Goal: Communication & Community: Connect with others

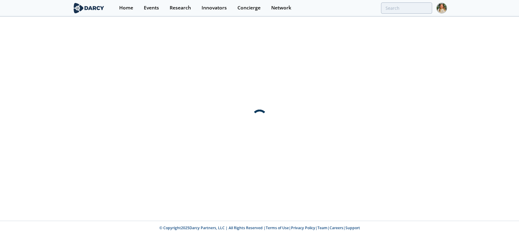
type input "chemrec"
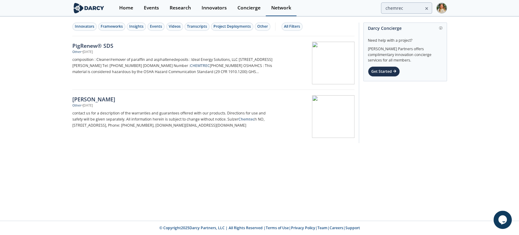
click at [273, 5] on div "Network" at bounding box center [281, 7] width 20 height 5
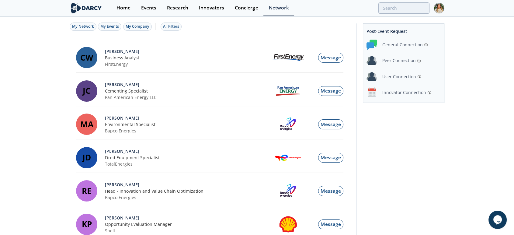
click at [388, 93] on div "Innovator Connection" at bounding box center [404, 92] width 44 height 6
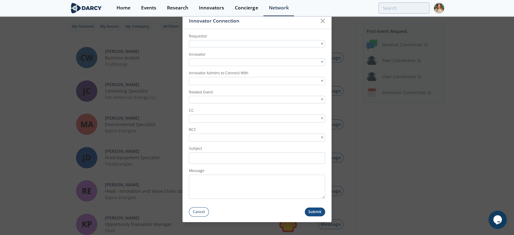
click at [203, 43] on div at bounding box center [257, 44] width 136 height 8
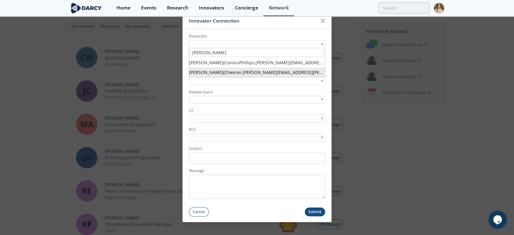
type input "[PERSON_NAME]"
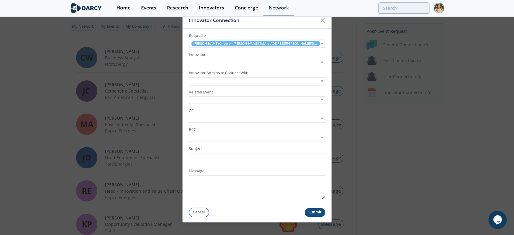
click at [219, 64] on div at bounding box center [257, 63] width 136 height 8
type input "loci con"
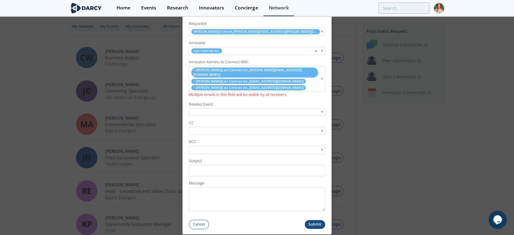
click at [191, 80] on li "× [PERSON_NAME] ( Loci Controls Inc. , [EMAIL_ADDRESS][DOMAIN_NAME] )" at bounding box center [248, 80] width 114 height 5
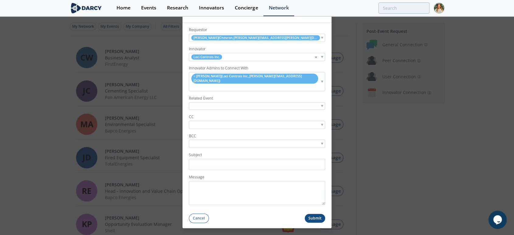
click at [201, 102] on div at bounding box center [257, 106] width 136 height 8
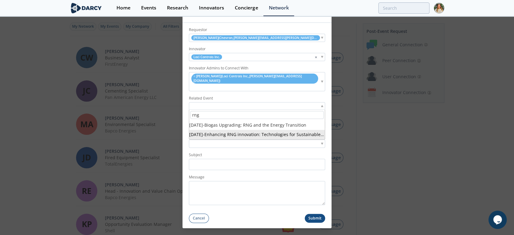
type input "rng"
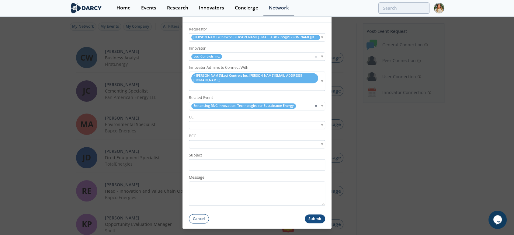
click at [208, 122] on input "search" at bounding box center [211, 125] width 42 height 6
type input "[PERSON_NAME]@[PERSON_NAME]"
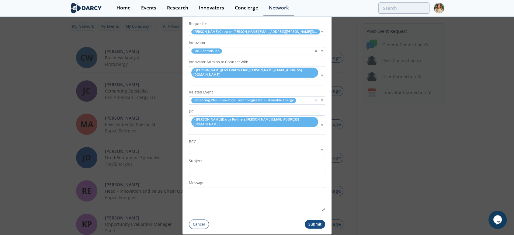
click at [198, 127] on input "search" at bounding box center [194, 130] width 8 height 6
type input "[PERSON_NAME]@darc"
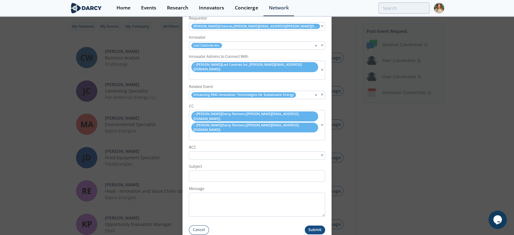
click at [198, 133] on input "search" at bounding box center [194, 136] width 8 height 6
type input "[PERSON_NAME]@dar"
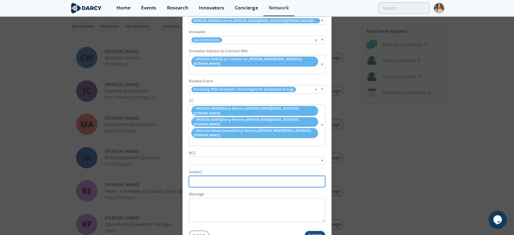
click at [202, 176] on input "Subject" at bounding box center [257, 181] width 136 height 11
paste input "Introduction Following [PERSON_NAME] Forum: Unlocking the Potential of DAC - Av…"
drag, startPoint x: 221, startPoint y: 165, endPoint x: 279, endPoint y: 165, distance: 57.7
click at [279, 176] on input "Introduction Following [PERSON_NAME] Forum: Unlocking the Potential of DAC - Av…" at bounding box center [257, 181] width 136 height 11
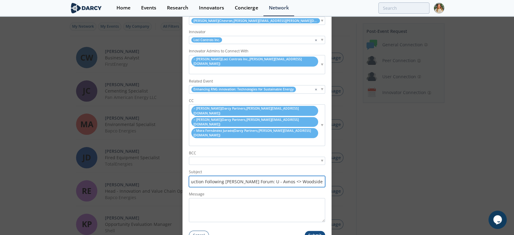
scroll to position [0, 0]
type input "Introduction Following [PERSON_NAME] Forum: Loci <> Chevron"
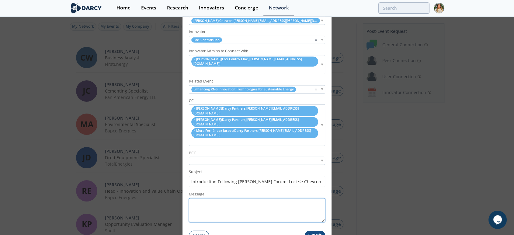
click at [206, 198] on textarea "Message" at bounding box center [257, 210] width 136 height 24
paste textarea "Introduction Following [PERSON_NAME] Forum: Unlocking the Potential of DAC - Av…"
type textarea "Introduction Following [PERSON_NAME] Forum: Unlocking the Potential of DAC - Av…"
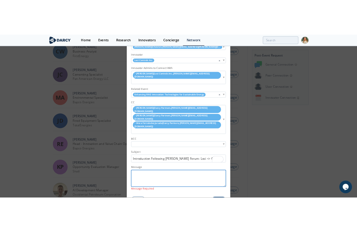
scroll to position [34, 0]
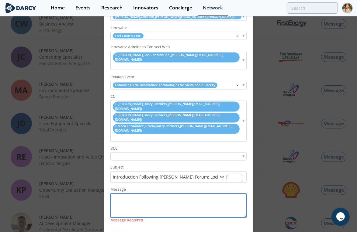
click at [174, 194] on textarea "Message" at bounding box center [178, 206] width 136 height 24
paste textarea "[PERSON_NAME], I hope you're doing well! Thank you for joining us at [DATE] [PE…"
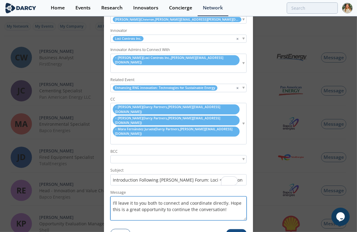
scroll to position [124, 0]
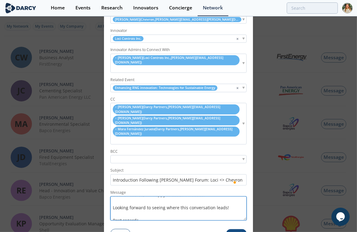
click at [178, 197] on textarea "[PERSON_NAME], I hope you're doing well! Thank you for joining us at [DATE] [PE…" at bounding box center [178, 209] width 136 height 24
type textarea "[PERSON_NAME], I hope you're doing well! Thank you for joining us at [DATE] [PE…"
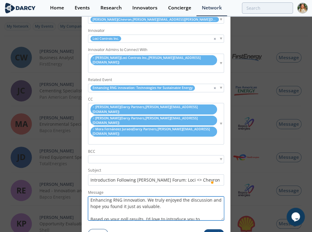
scroll to position [34, 0]
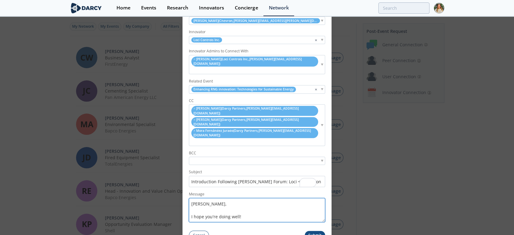
click at [222, 198] on textarea "[PERSON_NAME], I hope you're doing well! Thank you for joining us at [DATE] [PE…" at bounding box center [257, 210] width 136 height 24
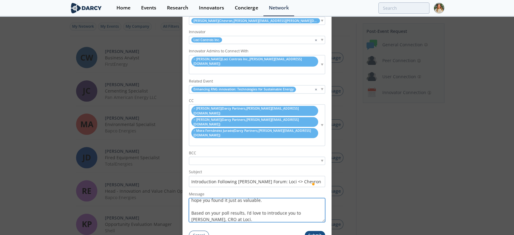
scroll to position [49, 0]
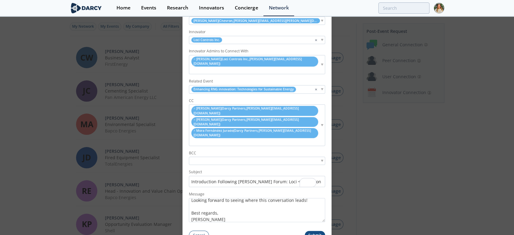
click at [320, 231] on button "Submit" at bounding box center [315, 235] width 21 height 9
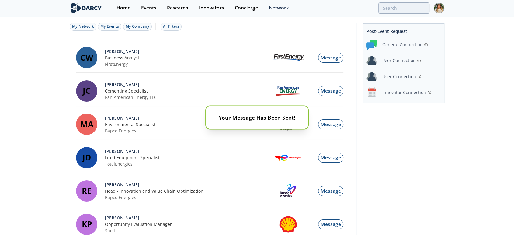
click at [395, 92] on div "Your Message Has Been Sent!" at bounding box center [257, 117] width 514 height 235
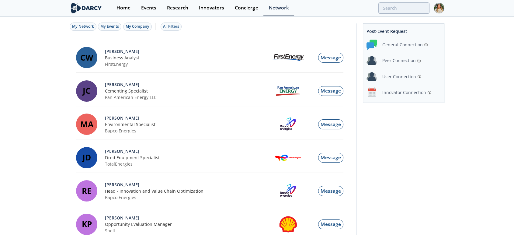
click at [395, 93] on div "Innovator Connection" at bounding box center [404, 92] width 44 height 6
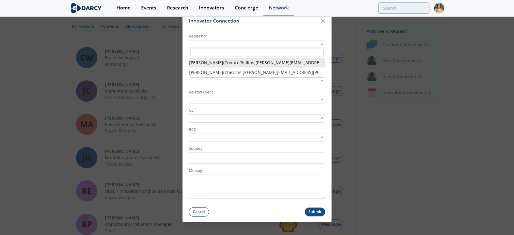
click at [224, 43] on div at bounding box center [257, 44] width 136 height 8
type input "[EMAIL_ADDRESS][DOMAIN_NAME]"
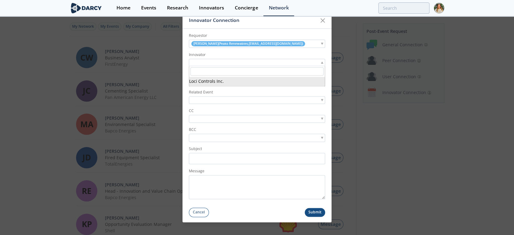
click at [219, 61] on div at bounding box center [257, 63] width 136 height 8
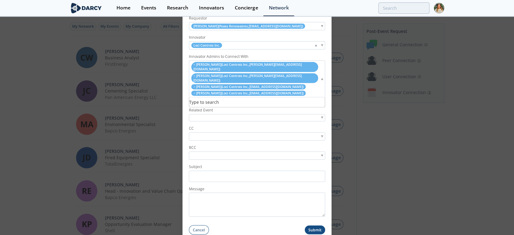
click at [192, 77] on li "× [PERSON_NAME] ( Loci Controls Inc. , [PERSON_NAME][EMAIL_ADDRESS][DOMAIN_NAME…" at bounding box center [254, 78] width 127 height 10
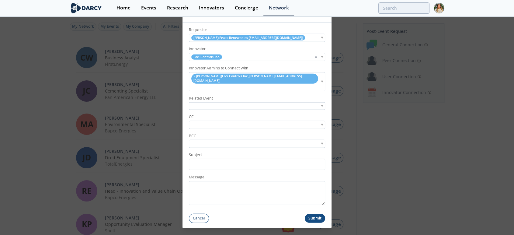
click at [203, 102] on div at bounding box center [257, 106] width 136 height 8
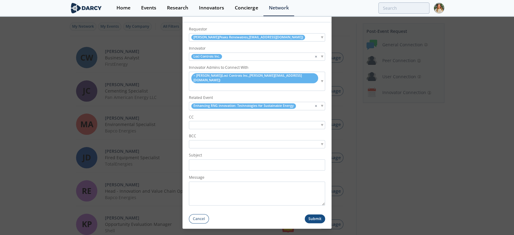
click at [205, 122] on input "search" at bounding box center [211, 125] width 42 height 6
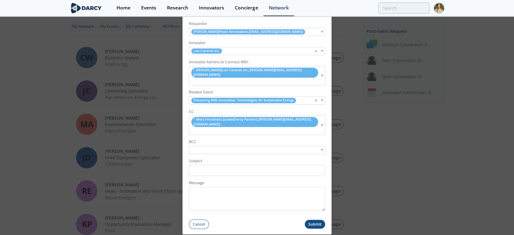
click at [198, 127] on input "search" at bounding box center [194, 130] width 8 height 6
type input "anders@dar"
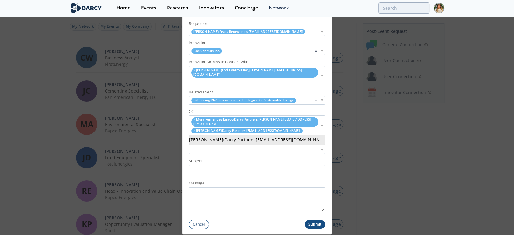
click at [303, 127] on input "search" at bounding box center [307, 130] width 8 height 6
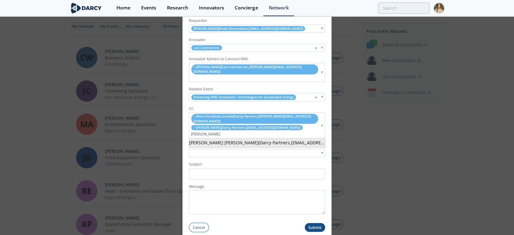
type input "[PERSON_NAME]"
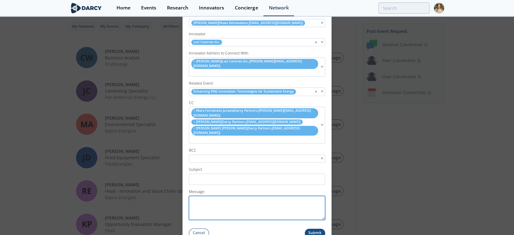
click at [205, 196] on textarea "Message" at bounding box center [257, 207] width 136 height 24
paste textarea "[PERSON_NAME], I hope you're doing well! Thank you for joining us at [DATE] [PE…"
type textarea "[PERSON_NAME], I hope you're doing well! Thank you for joining us at [DATE] [PE…"
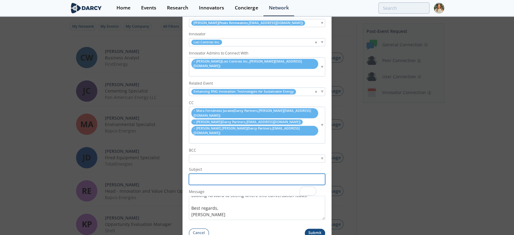
click at [205, 173] on input "Subject" at bounding box center [257, 178] width 136 height 11
paste input "Introduction Following [PERSON_NAME] Forum: Loci <>"
type input "Introduction Following [PERSON_NAME] Forum: Loci <> Peaks Renewables"
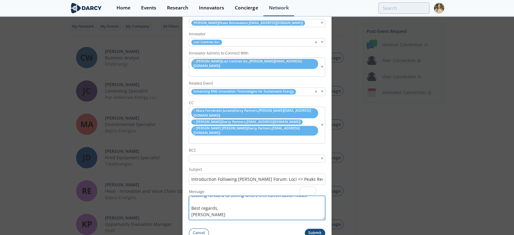
click at [217, 195] on textarea "[PERSON_NAME], I hope you're doing well! Thank you for joining us at [DATE] [PE…" at bounding box center [257, 207] width 136 height 24
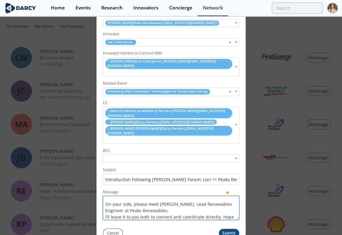
click at [202, 199] on textarea "[PERSON_NAME], I hope you're doing well! Thank you for joining us at [DATE] [PE…" at bounding box center [171, 207] width 136 height 24
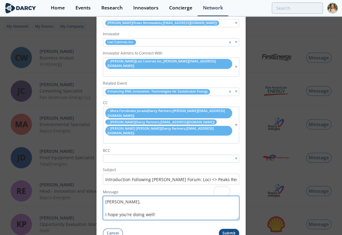
click at [202, 199] on textarea "[PERSON_NAME], I hope you're doing well! Thank you for joining us at [DATE] [PE…" at bounding box center [171, 207] width 136 height 24
type textarea "[PERSON_NAME], I hope you're doing well! Thank you for joining us at [DATE] [PE…"
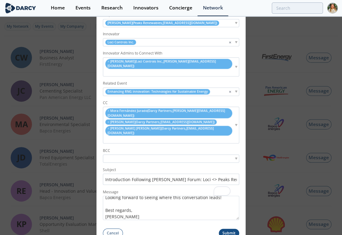
click at [227, 228] on button "Submit" at bounding box center [229, 232] width 21 height 9
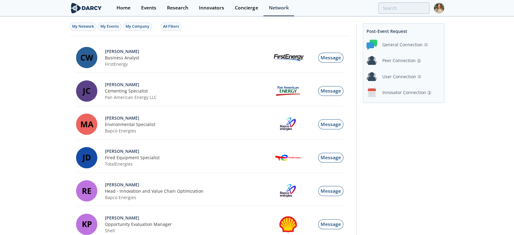
click at [399, 94] on div "Innovator Connection" at bounding box center [404, 92] width 44 height 6
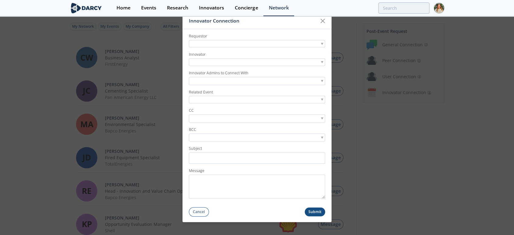
click at [207, 44] on div at bounding box center [257, 44] width 136 height 8
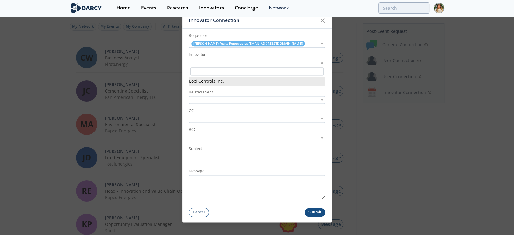
click at [207, 63] on div at bounding box center [257, 63] width 136 height 8
type input "[PERSON_NAME]"
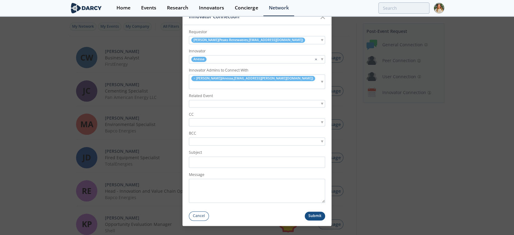
click at [276, 82] on div "× [PERSON_NAME] ( [PERSON_NAME] , [EMAIL_ADDRESS][PERSON_NAME][DOMAIN_NAME] )" at bounding box center [257, 81] width 136 height 15
type input "madiha"
click at [199, 119] on input "search" at bounding box center [211, 122] width 42 height 6
paste input "[EMAIL_ADDRESS][PERSON_NAME][DOMAIN_NAME]"
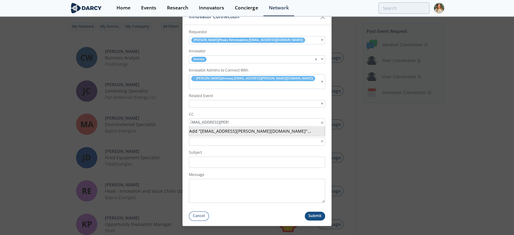
type input "[EMAIL_ADDRESS][PERSON_NAME][DOMAIN_NAME]"
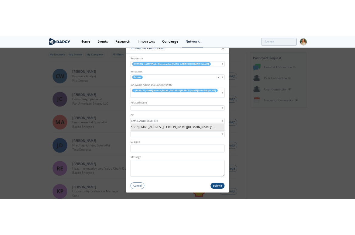
scroll to position [0, 0]
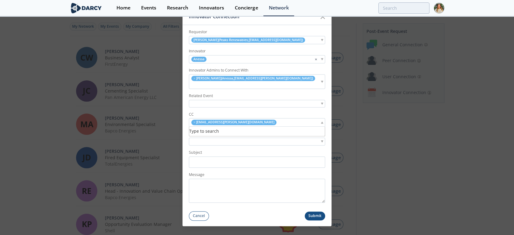
click at [257, 120] on div "× [EMAIL_ADDRESS][PERSON_NAME][DOMAIN_NAME]" at bounding box center [257, 122] width 136 height 8
type input "[PERSON_NAME]@darc"
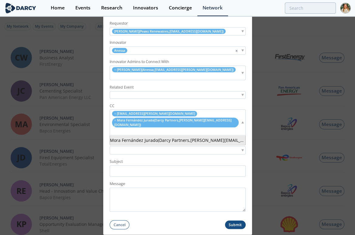
click at [119, 128] on input "search" at bounding box center [115, 131] width 8 height 6
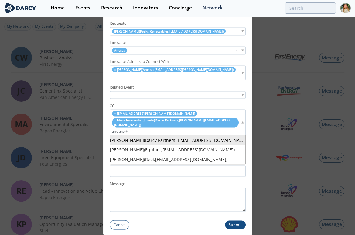
type input "anders@"
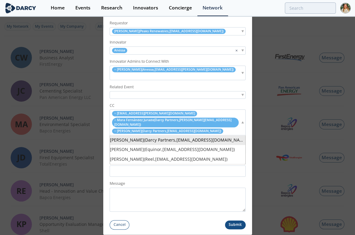
click at [225, 128] on input "search" at bounding box center [228, 131] width 8 height 6
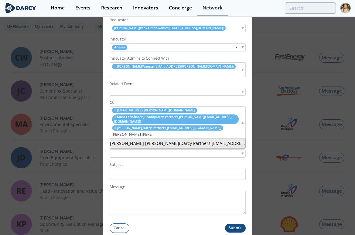
type input "[PERSON_NAME] [PERSON_NAME]"
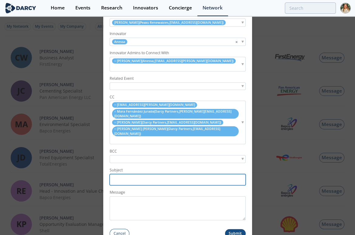
click at [134, 174] on input "Subject" at bounding box center [178, 179] width 136 height 11
paste input "Introduction Following [PERSON_NAME] Forum: Loci <> Peaks Renewables"
click at [186, 174] on input "Introduction Following [PERSON_NAME] Forum: Loci <> Peaks Renewables" at bounding box center [178, 179] width 136 height 11
type input "Introduction Following [PERSON_NAME] Forum: [PERSON_NAME] <> Peaks Renewables"
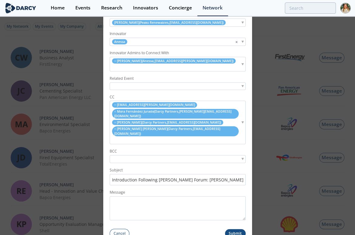
click at [132, 84] on div at bounding box center [178, 86] width 136 height 8
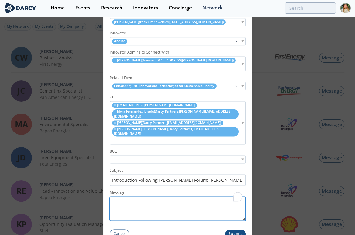
click at [121, 196] on textarea "Message" at bounding box center [178, 208] width 136 height 24
paste textarea "I hope you're doing well! Thank you for joining us at [DATE] [PERSON_NAME] Live…"
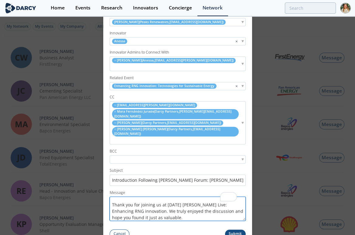
scroll to position [29, 0]
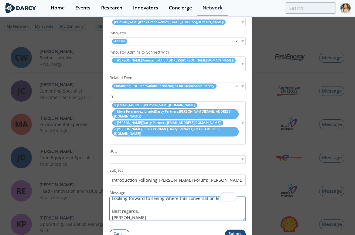
type textarea "[PERSON_NAME], I hope you're doing well! Thank you for joining us at [DATE] [PE…"
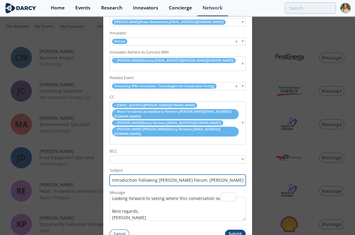
drag, startPoint x: 188, startPoint y: 171, endPoint x: 247, endPoint y: 171, distance: 58.7
click at [247, 171] on form "Requestor [PERSON_NAME] ( Peaks Renewables , [EMAIL_ADDRESS][DOMAIN_NAME] ) Inn…" at bounding box center [177, 122] width 149 height 231
click at [221, 174] on input "Introduction Following [PERSON_NAME] Forum: [PERSON_NAME] <> Peaks Renewables" at bounding box center [178, 179] width 136 height 11
click at [228, 229] on button "Submit" at bounding box center [235, 233] width 21 height 9
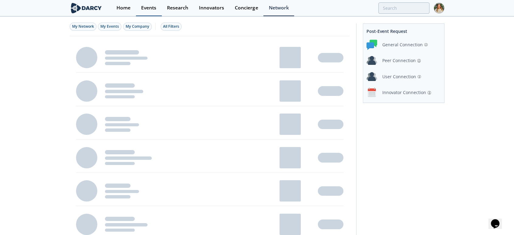
click at [153, 7] on div "Events" at bounding box center [148, 7] width 15 height 5
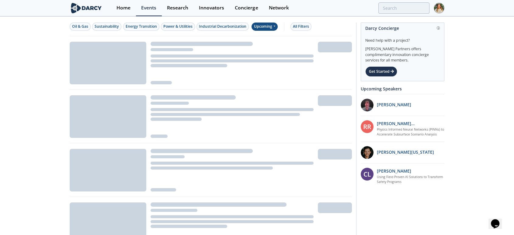
click at [267, 28] on div "Upcoming" at bounding box center [264, 26] width 26 height 8
click at [265, 46] on div "Past" at bounding box center [272, 47] width 38 height 10
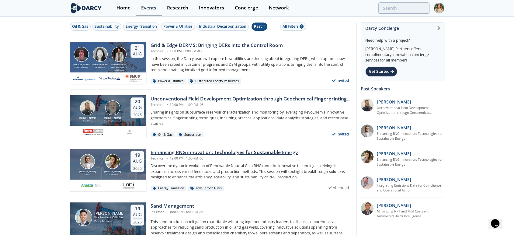
click at [156, 153] on div "Enhancing RNG innovation: Technologies for Sustainable Energy" at bounding box center [223, 152] width 147 height 7
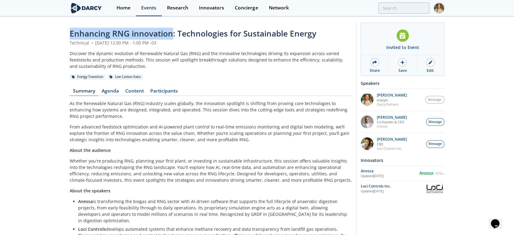
drag, startPoint x: 68, startPoint y: 33, endPoint x: 171, endPoint y: 36, distance: 102.8
click at [171, 36] on div "Enhancing RNG innovation: Technologies for Sustainable Energy Technical • Augus…" at bounding box center [257, 141] width 514 height 249
copy span "Enhancing RNG innovation"
